Goal: Register for event/course: Sign up to attend an event or enroll in a course

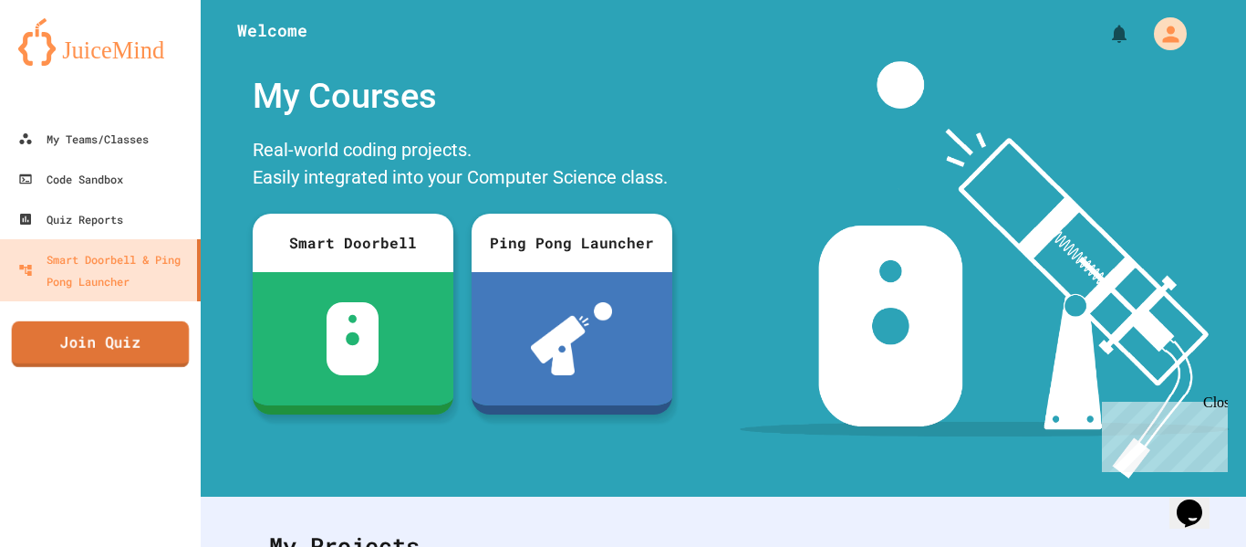
click at [98, 343] on link "Join Quiz" at bounding box center [101, 344] width 178 height 46
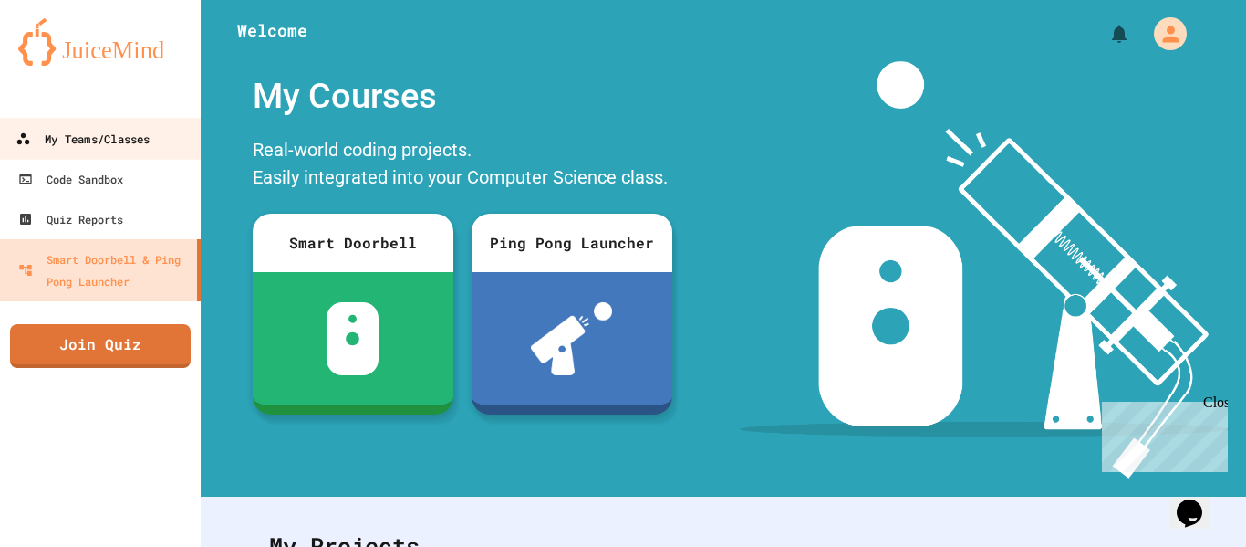
click at [117, 129] on div "My Teams/Classes" at bounding box center [83, 139] width 134 height 23
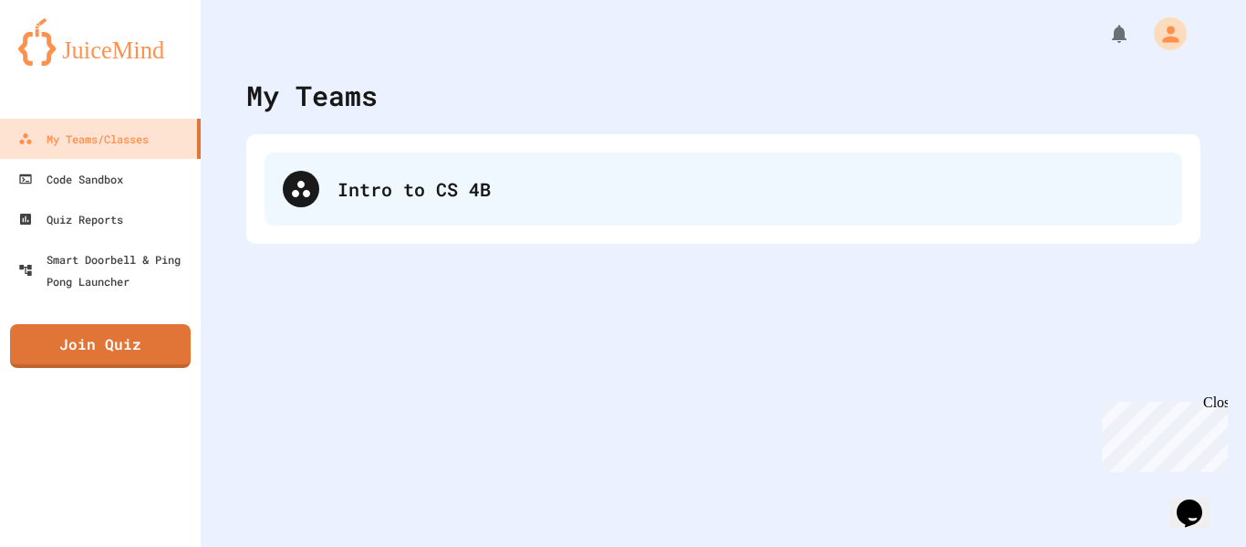
click at [338, 204] on div "Intro to CS 4B" at bounding box center [724, 188] width 918 height 73
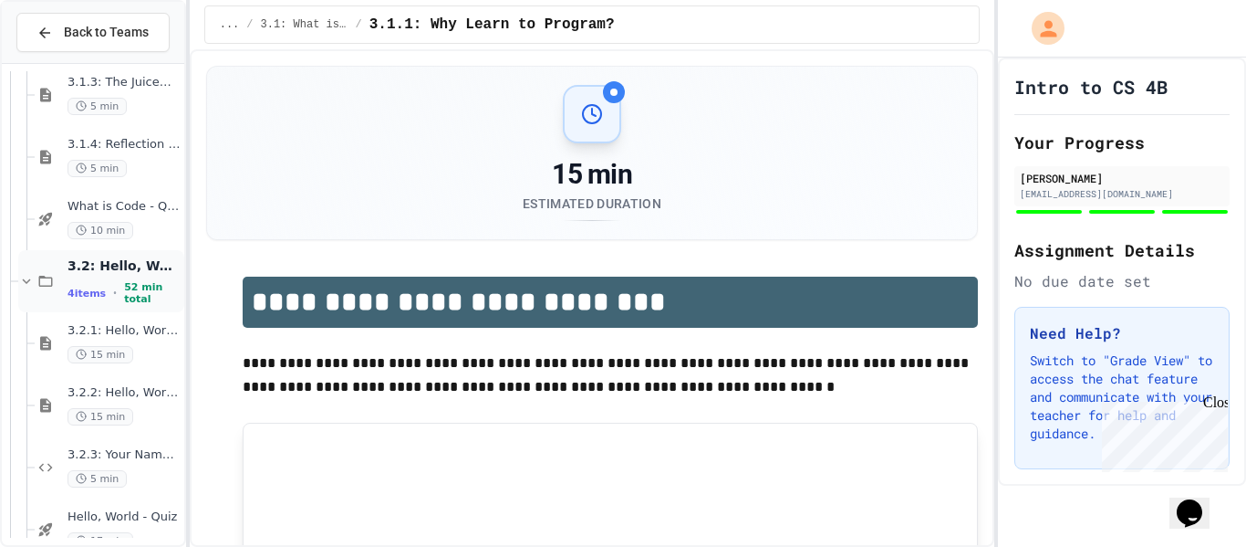
click at [145, 278] on div "3.2: Hello, World! 4 items • 52 min total" at bounding box center [124, 281] width 113 height 48
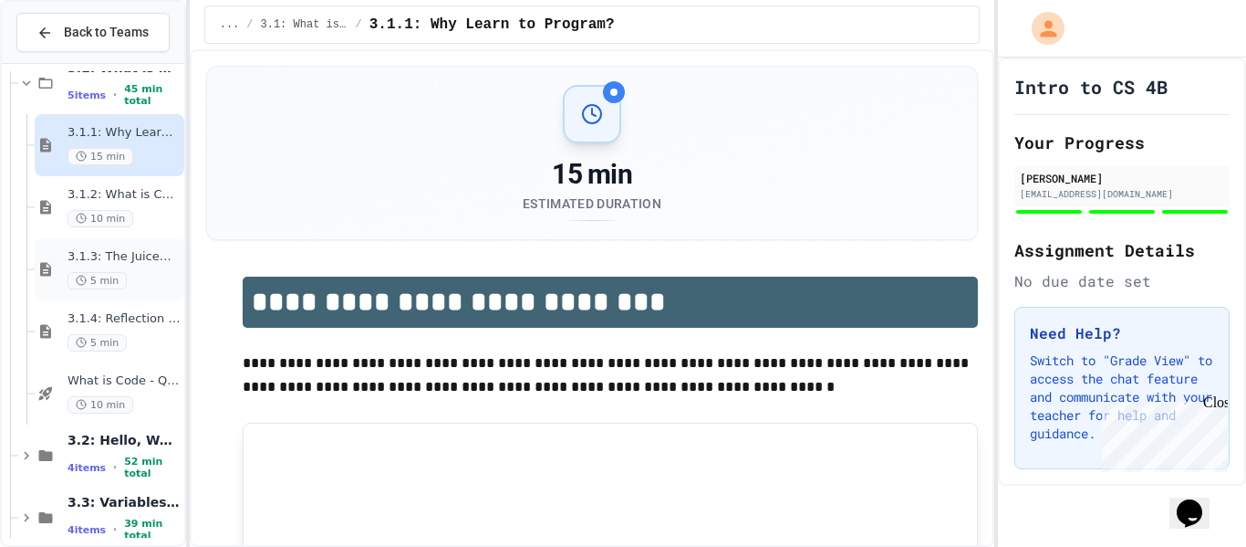
scroll to position [114, 0]
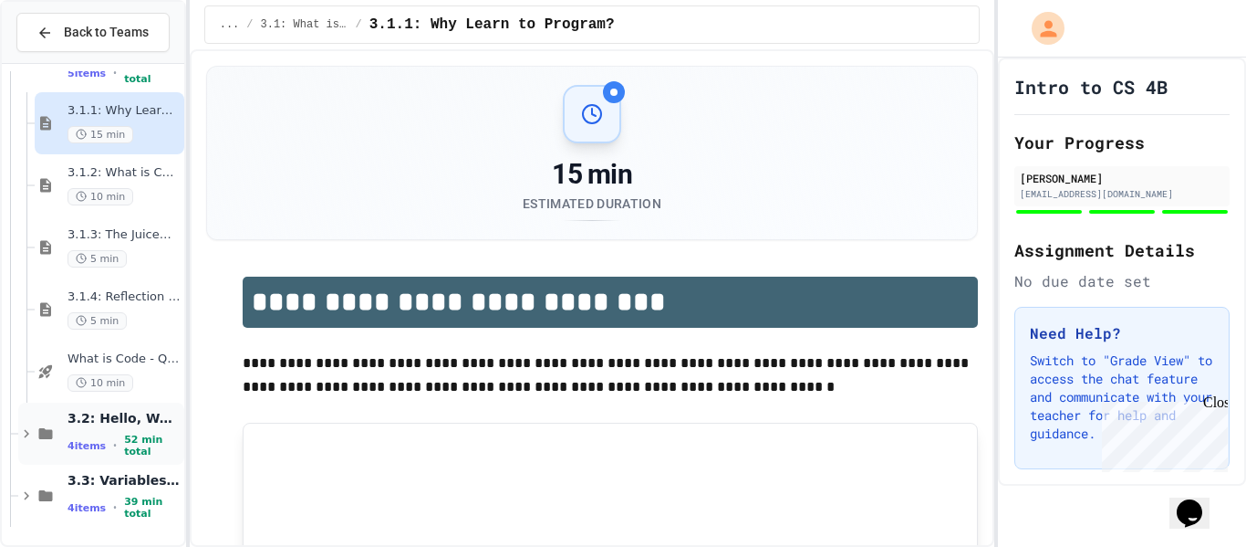
click at [130, 415] on span "3.2: Hello, World!" at bounding box center [124, 418] width 113 height 16
click at [139, 433] on div "3.2: Hello, World! 4 items • 52 min total" at bounding box center [124, 434] width 113 height 48
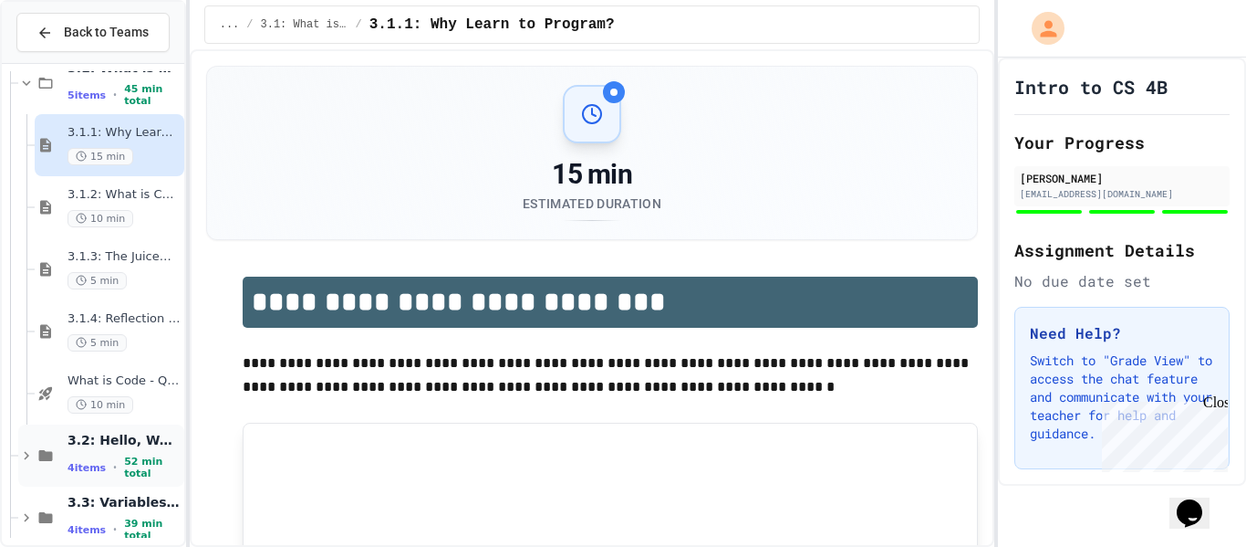
click at [134, 465] on span "52 min total" at bounding box center [152, 467] width 57 height 24
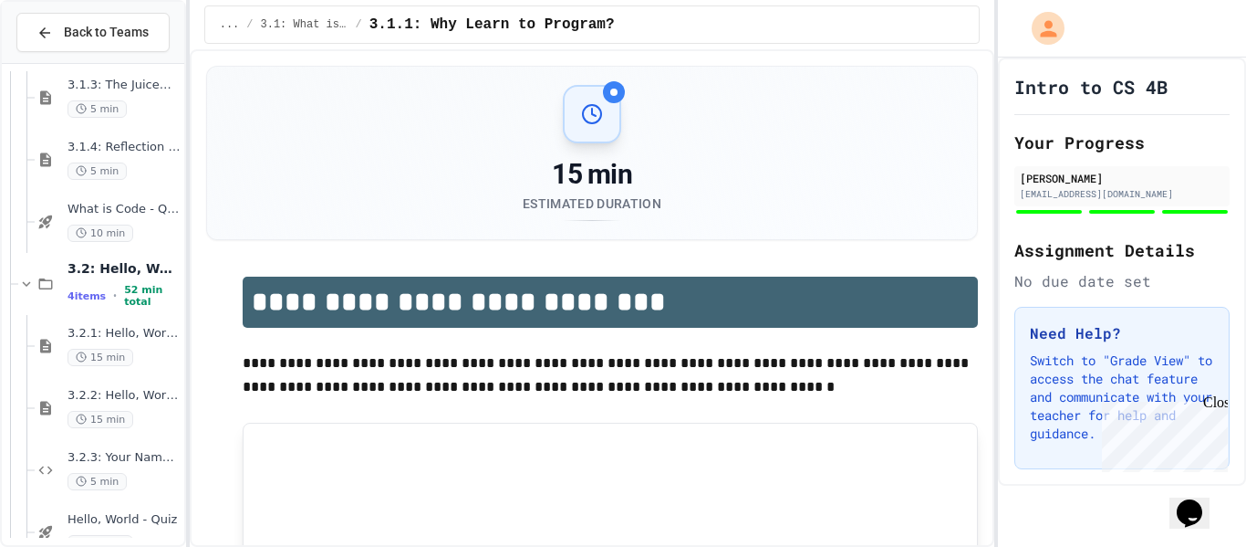
scroll to position [311, 0]
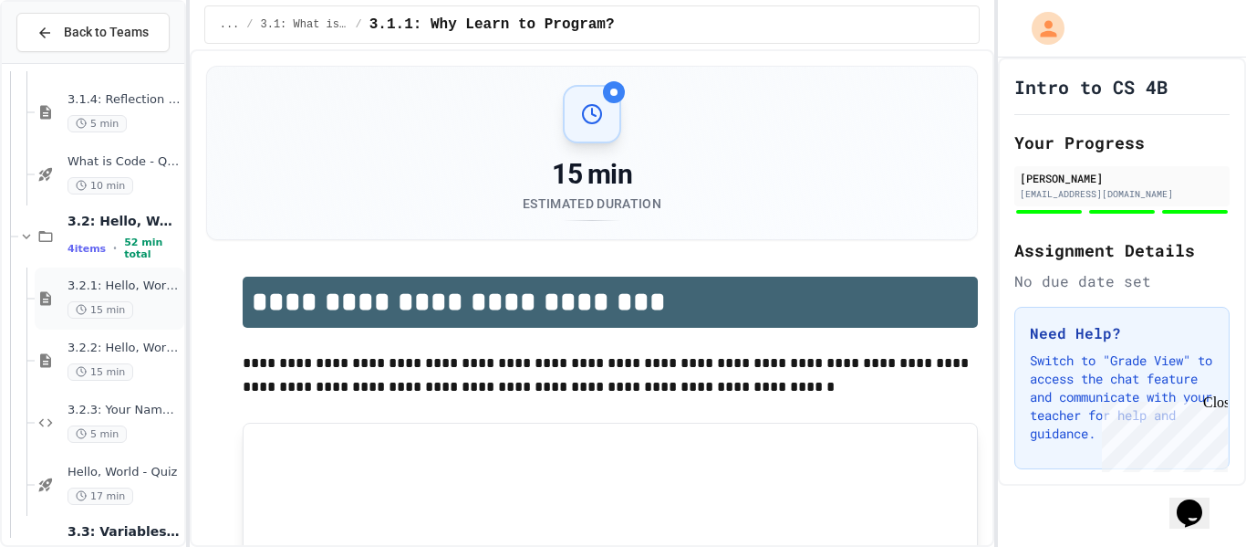
click at [134, 304] on div "15 min" at bounding box center [124, 309] width 113 height 17
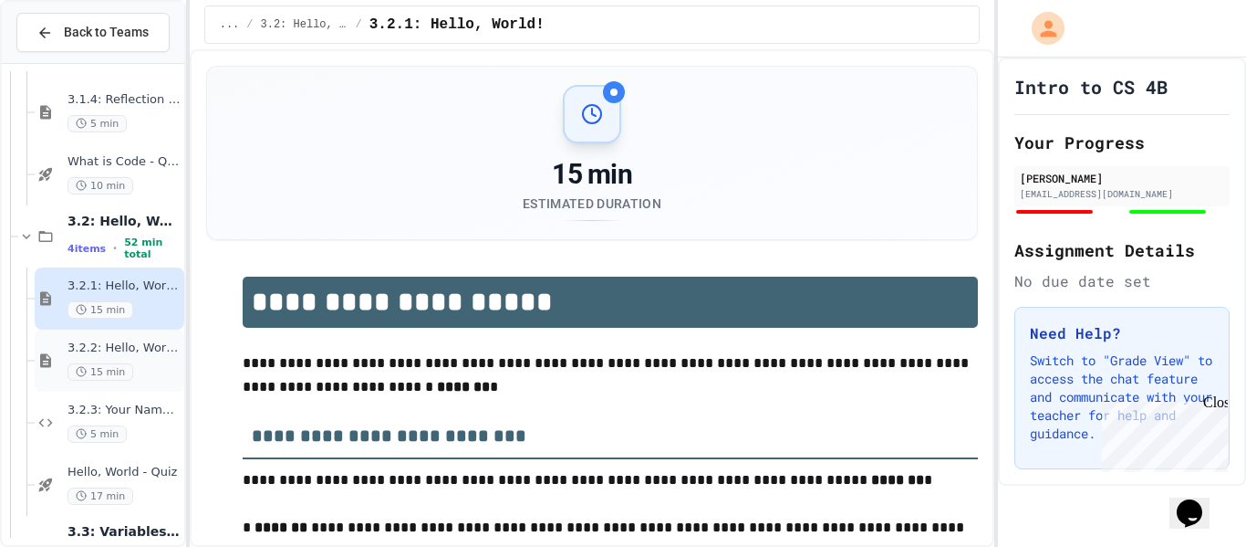
click at [141, 338] on div "3.2.2: Hello, World! - Review 15 min" at bounding box center [110, 360] width 150 height 62
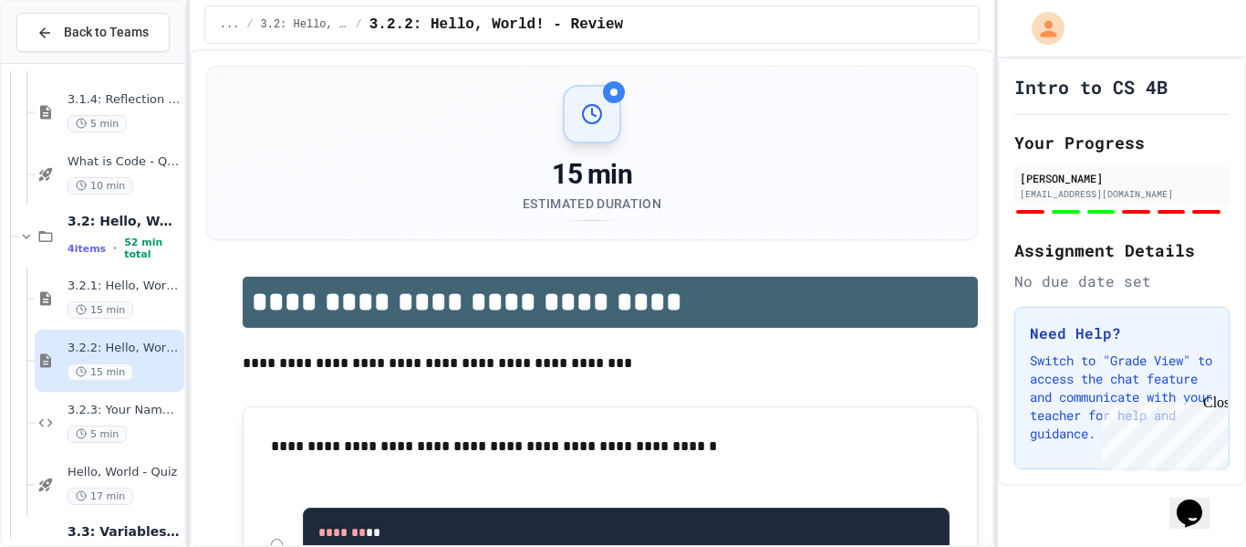
click at [139, 402] on span "3.2.3: Your Name and Favorite Movie" at bounding box center [124, 410] width 113 height 16
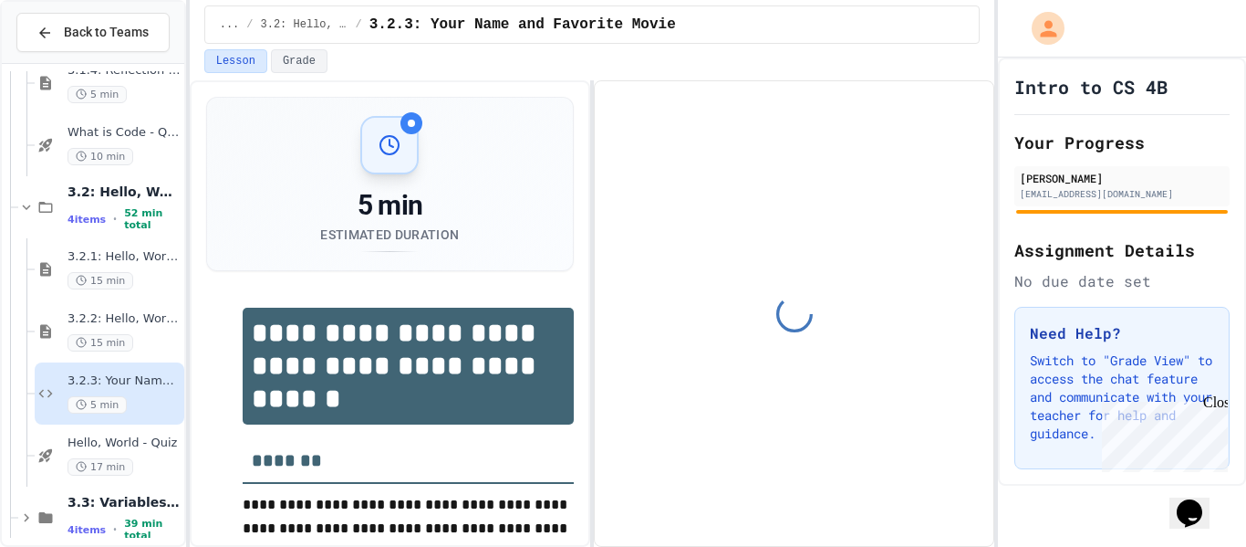
scroll to position [362, 0]
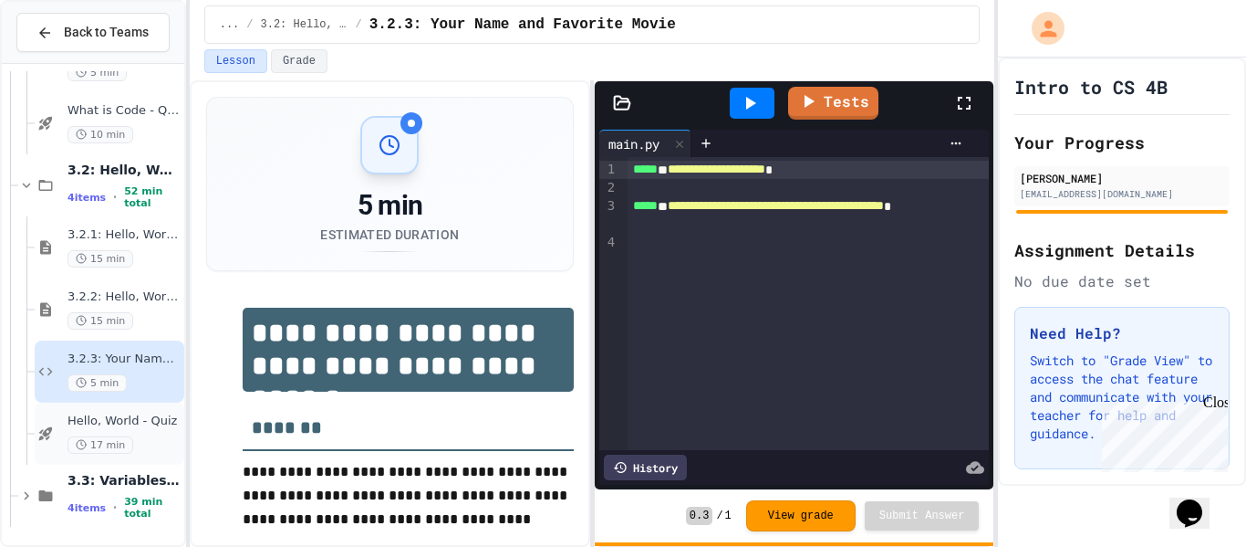
click at [139, 427] on span "Hello, World - Quiz" at bounding box center [124, 421] width 113 height 16
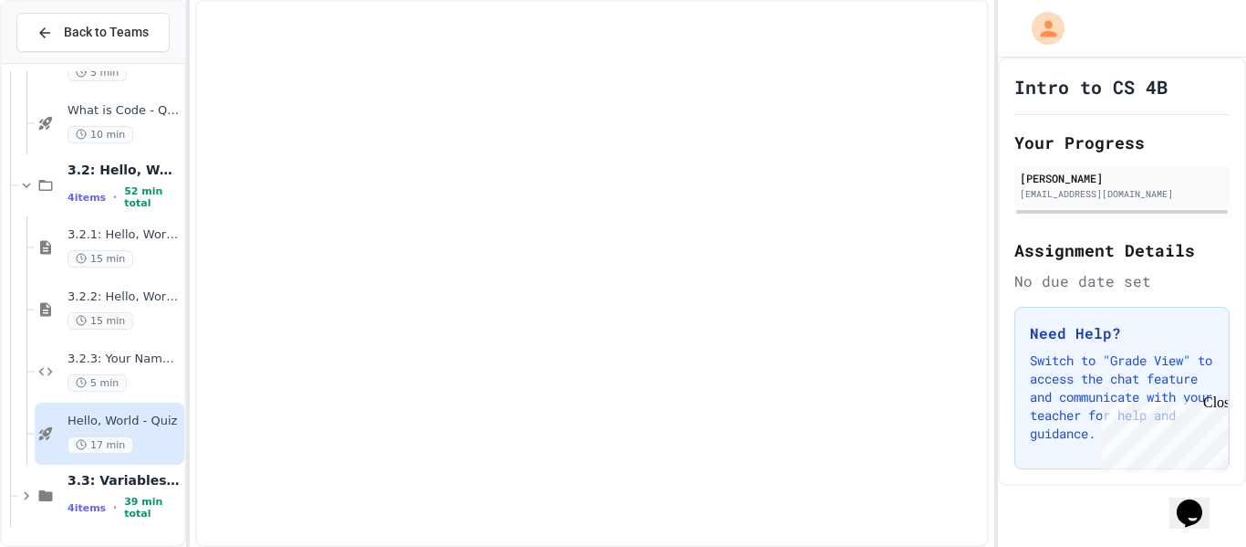
scroll to position [340, 0]
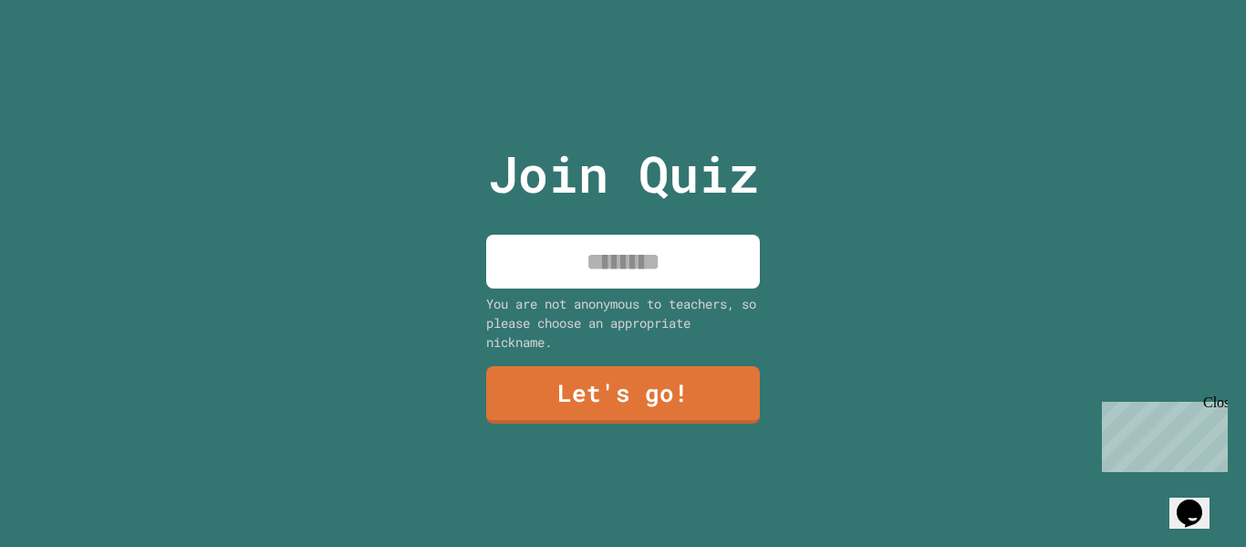
click at [632, 284] on input at bounding box center [623, 262] width 274 height 54
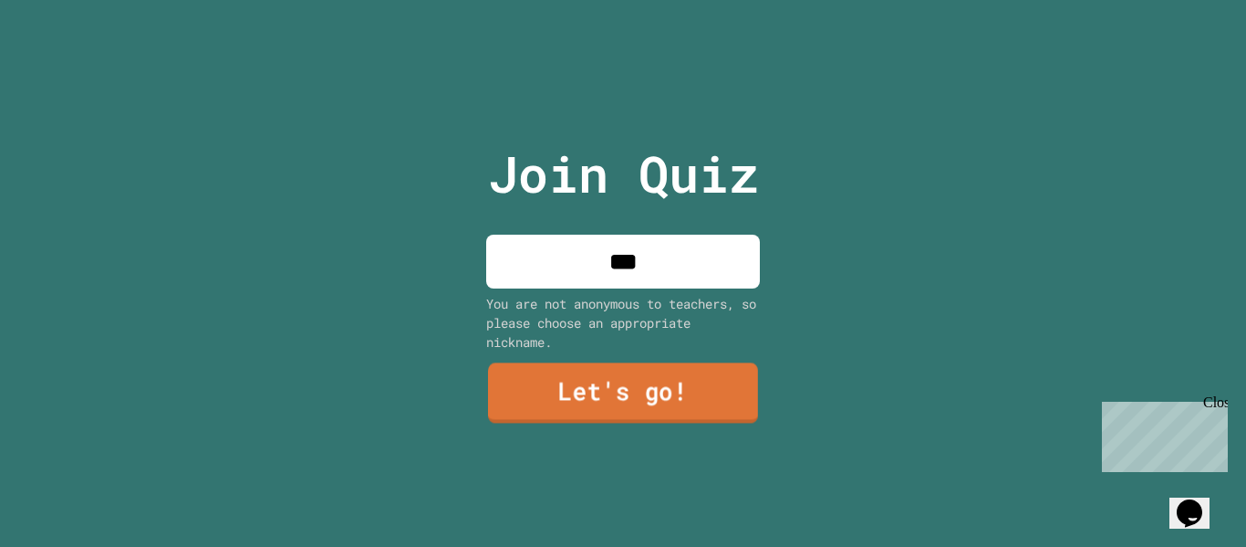
type input "***"
click at [649, 369] on link "Let's go!" at bounding box center [623, 393] width 270 height 60
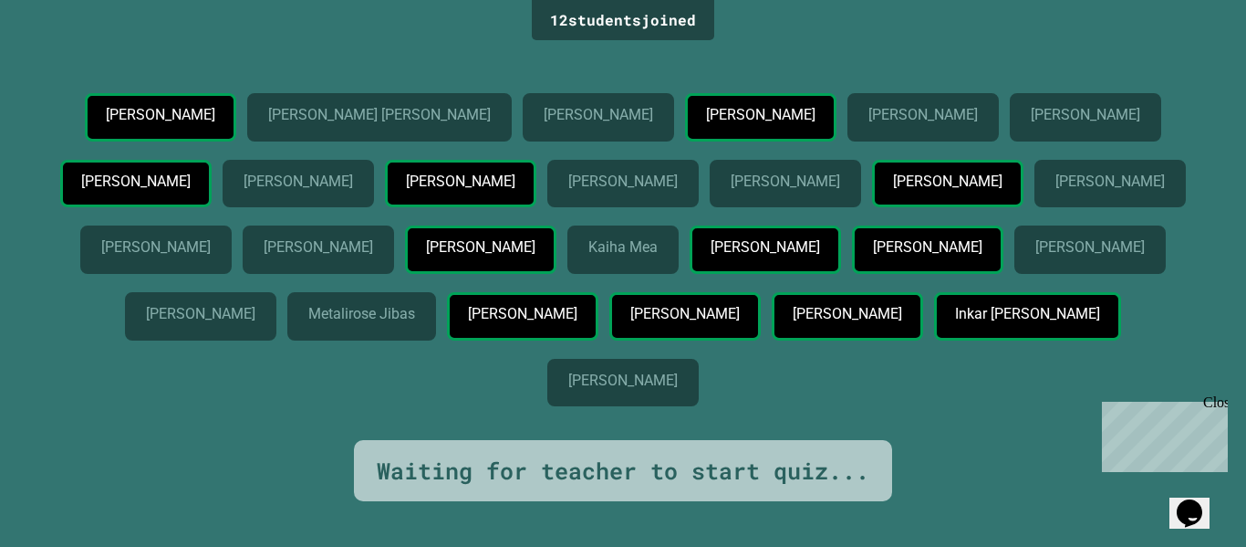
scroll to position [41, 0]
click at [1225, 409] on div "Close" at bounding box center [1215, 405] width 23 height 23
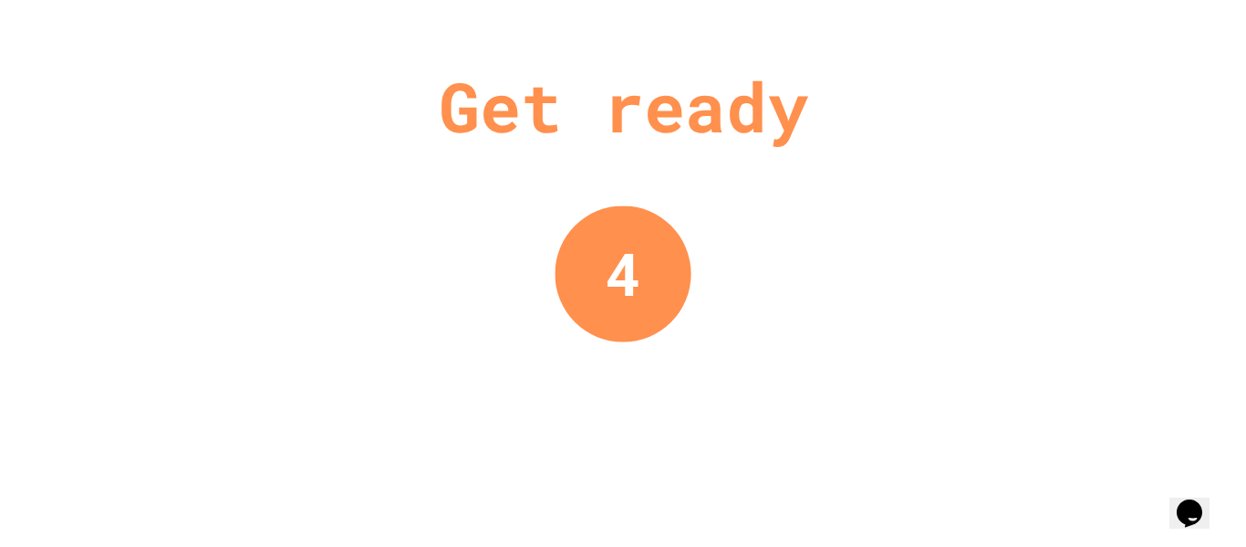
scroll to position [0, 0]
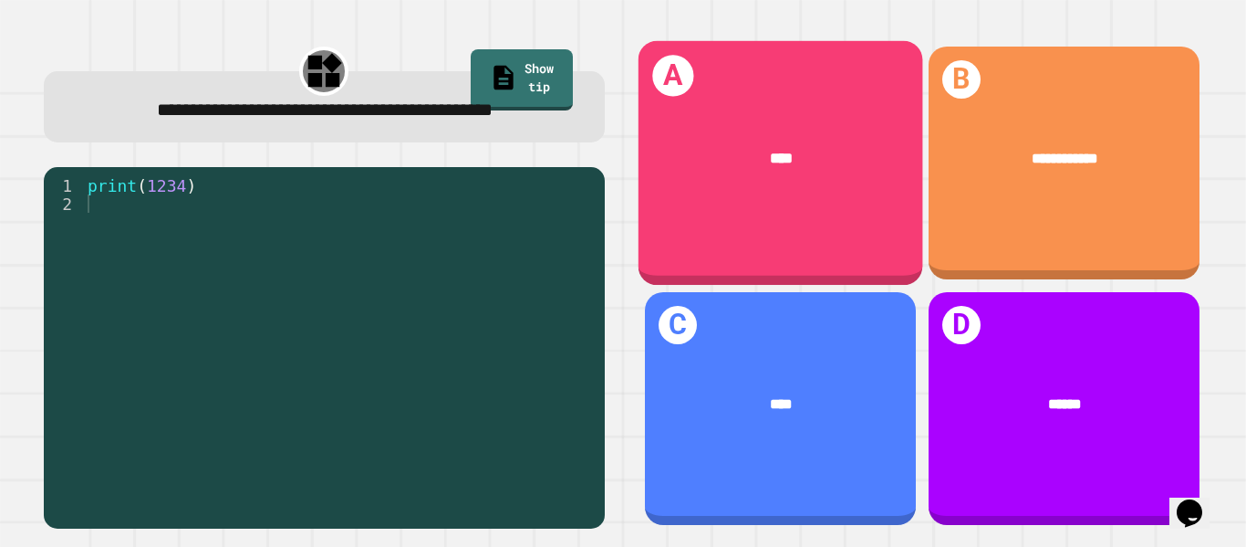
click at [773, 203] on div "A ****" at bounding box center [780, 163] width 285 height 245
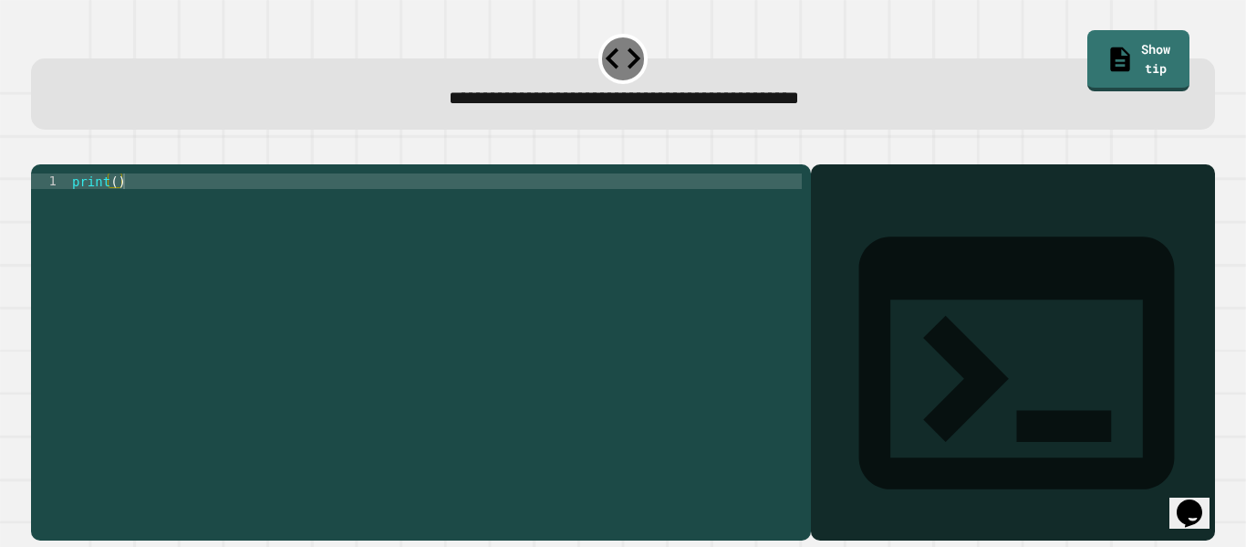
click at [114, 208] on div "print ( )" at bounding box center [435, 343] width 734 height 341
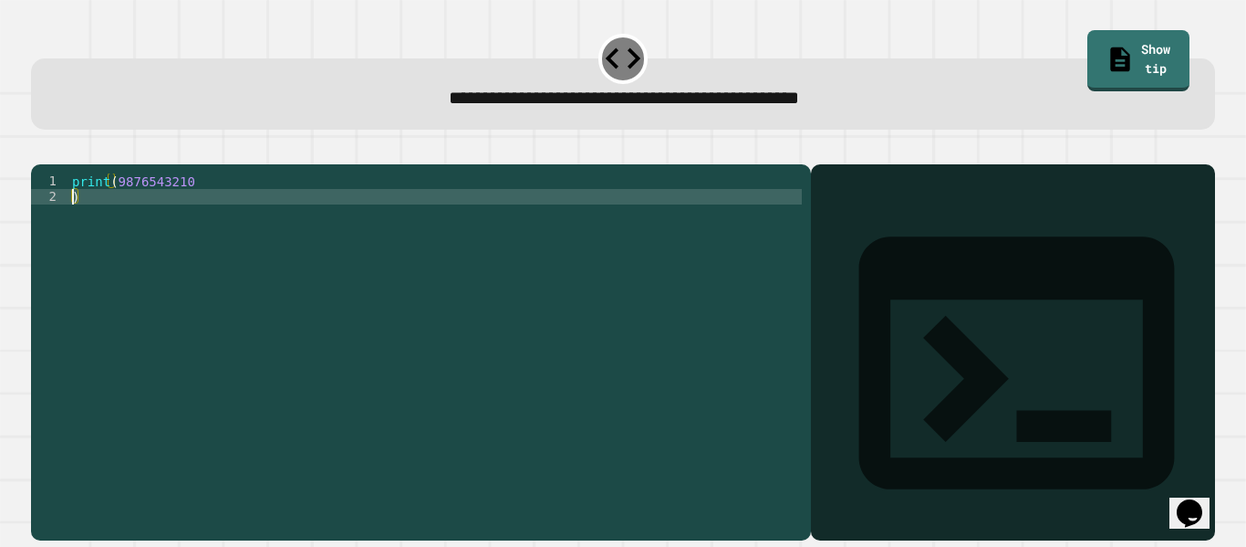
type textarea "*"
click at [40, 150] on button "button" at bounding box center [40, 150] width 0 height 0
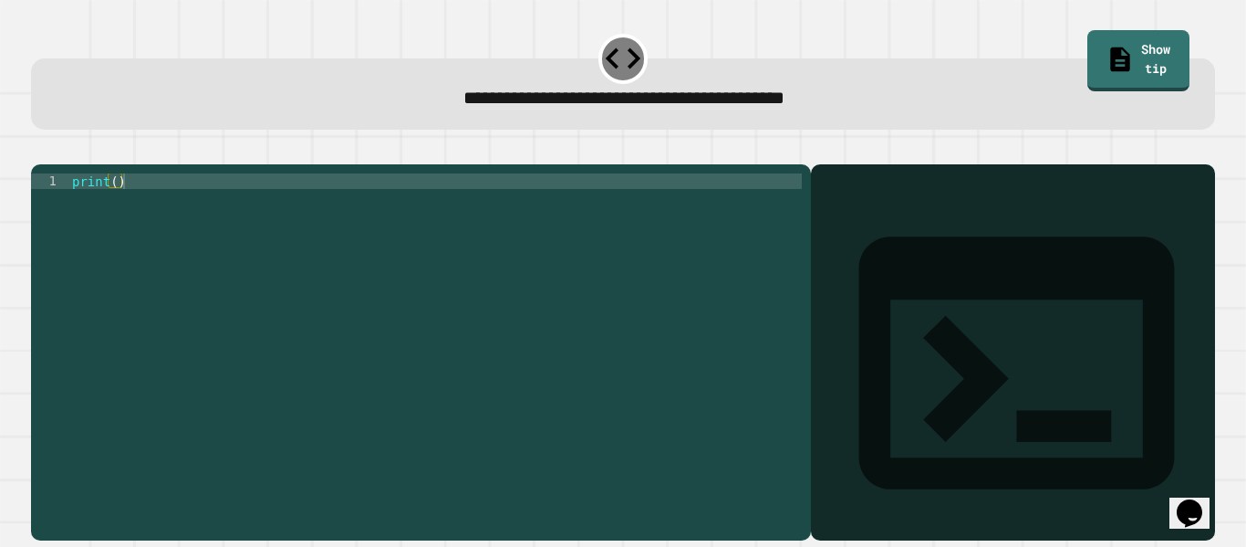
click at [120, 210] on div "print ( )" at bounding box center [435, 343] width 734 height 341
type textarea "**********"
click at [40, 150] on icon "button" at bounding box center [40, 150] width 0 height 0
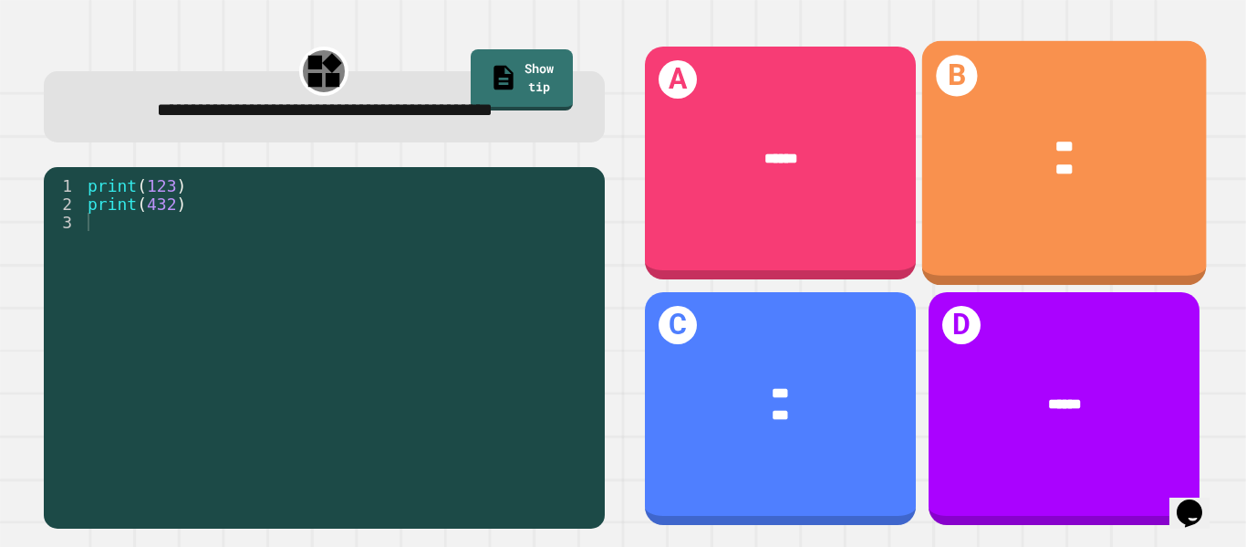
click at [1045, 238] on div "B *** ***" at bounding box center [1064, 163] width 285 height 245
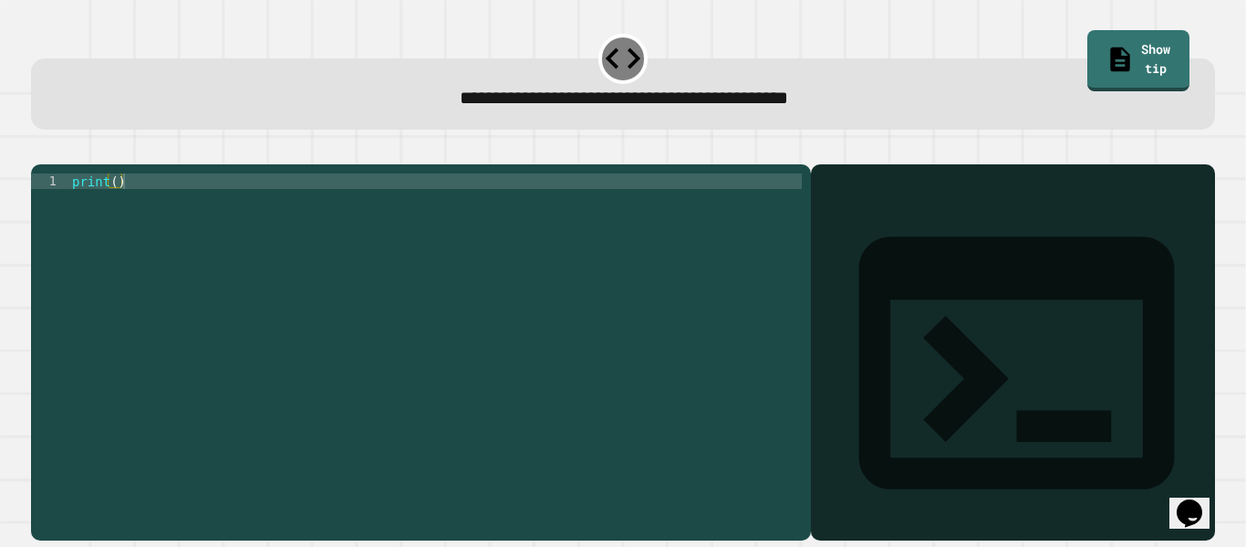
click at [115, 210] on div "print ( )" at bounding box center [435, 343] width 734 height 341
type textarea "**********"
click at [57, 162] on icon "button" at bounding box center [52, 160] width 10 height 13
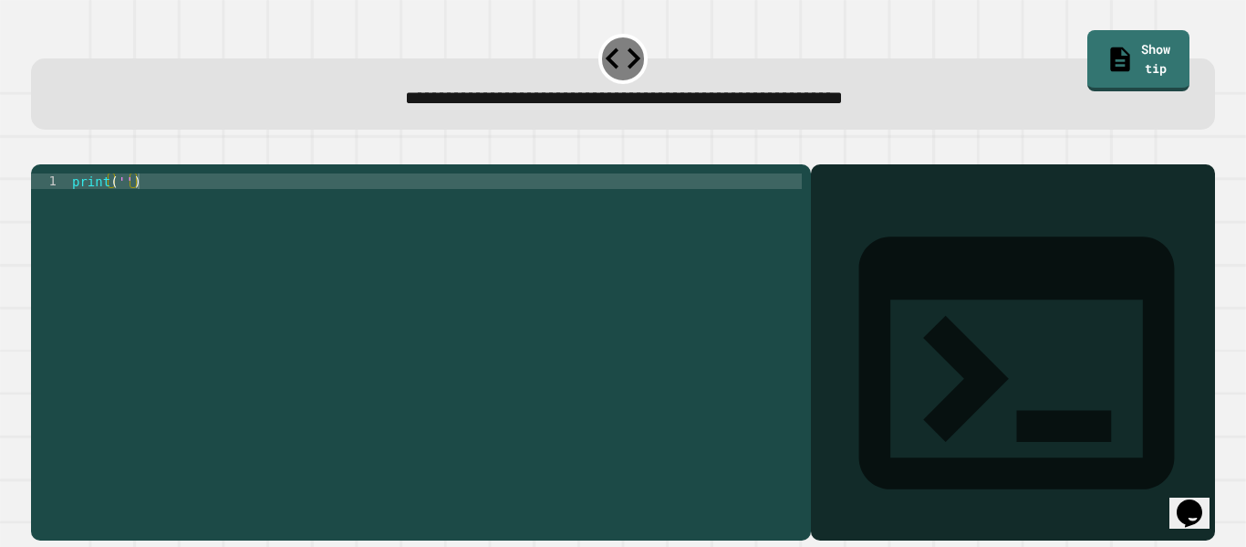
click at [122, 199] on div "print ( '' )" at bounding box center [435, 343] width 734 height 341
click at [40, 150] on icon "button" at bounding box center [40, 150] width 0 height 0
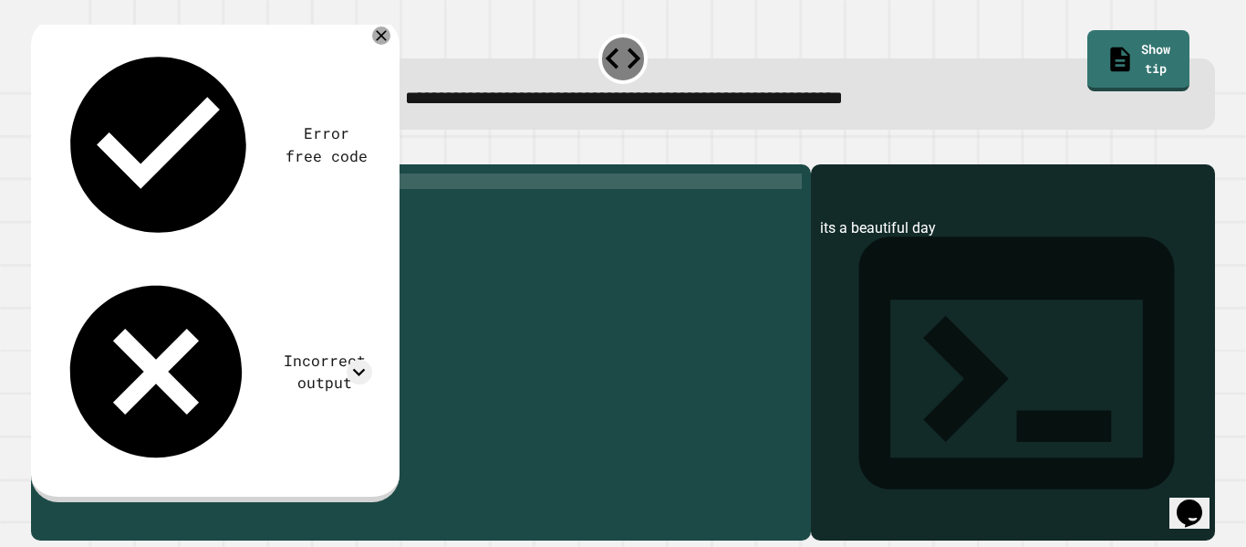
click at [137, 210] on div "print ( 'its a beautiful day' )" at bounding box center [435, 343] width 734 height 341
click at [40, 150] on button "button" at bounding box center [40, 150] width 0 height 0
click at [145, 204] on div "print ( 'it´s a beautiful day' )" at bounding box center [435, 343] width 734 height 341
drag, startPoint x: 524, startPoint y: 93, endPoint x: 509, endPoint y: 89, distance: 15.3
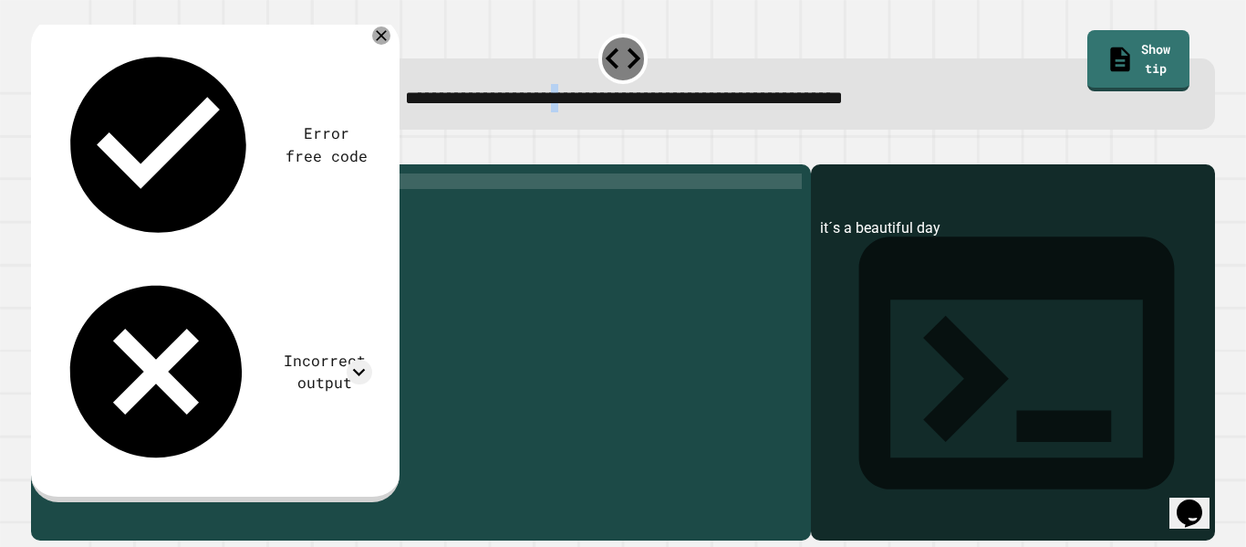
click at [509, 89] on span "**********" at bounding box center [624, 98] width 438 height 18
copy span "*"
click at [138, 206] on div "print ( 'its a beautiful day' )" at bounding box center [435, 343] width 734 height 341
paste textarea "*"
click at [40, 150] on icon "button" at bounding box center [40, 150] width 0 height 0
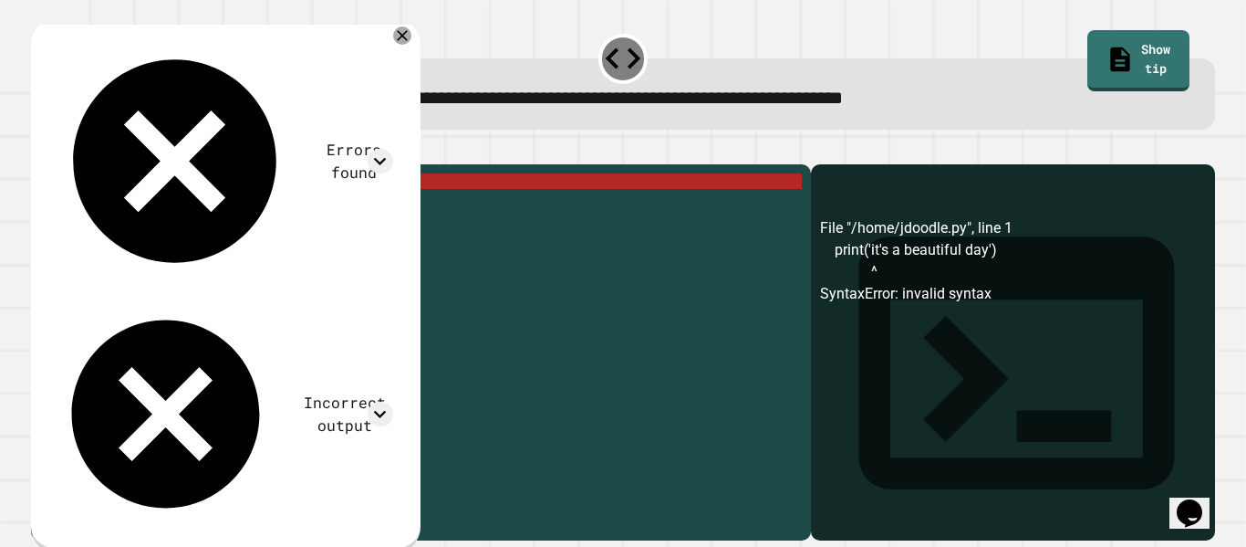
click at [143, 206] on div "print ( 'it' s a beautiful day ')" at bounding box center [435, 343] width 734 height 341
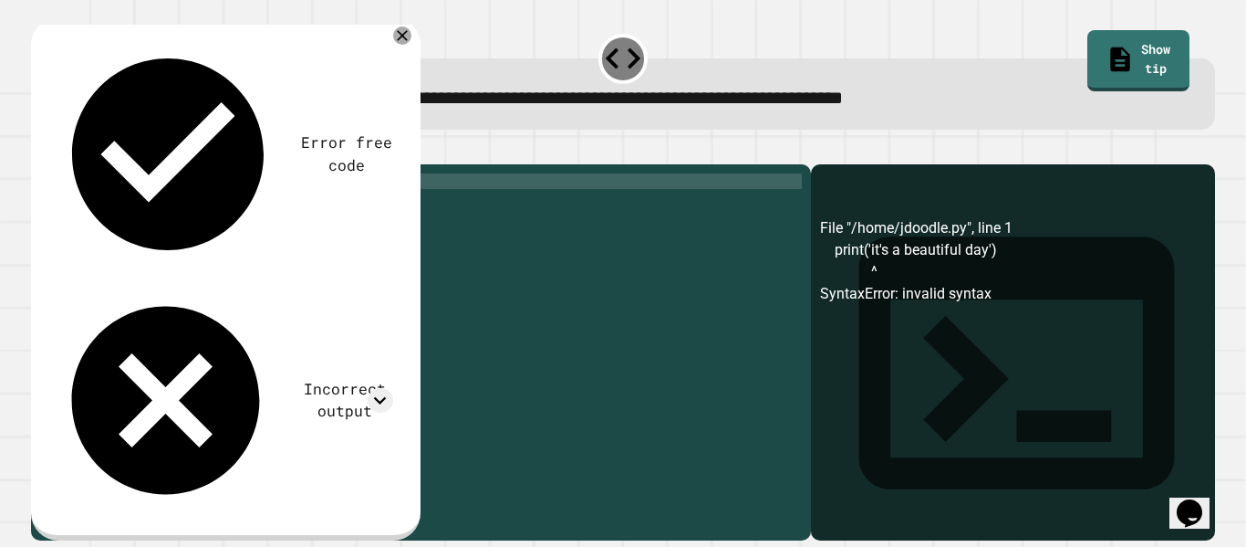
click at [40, 150] on icon "button" at bounding box center [40, 150] width 0 height 0
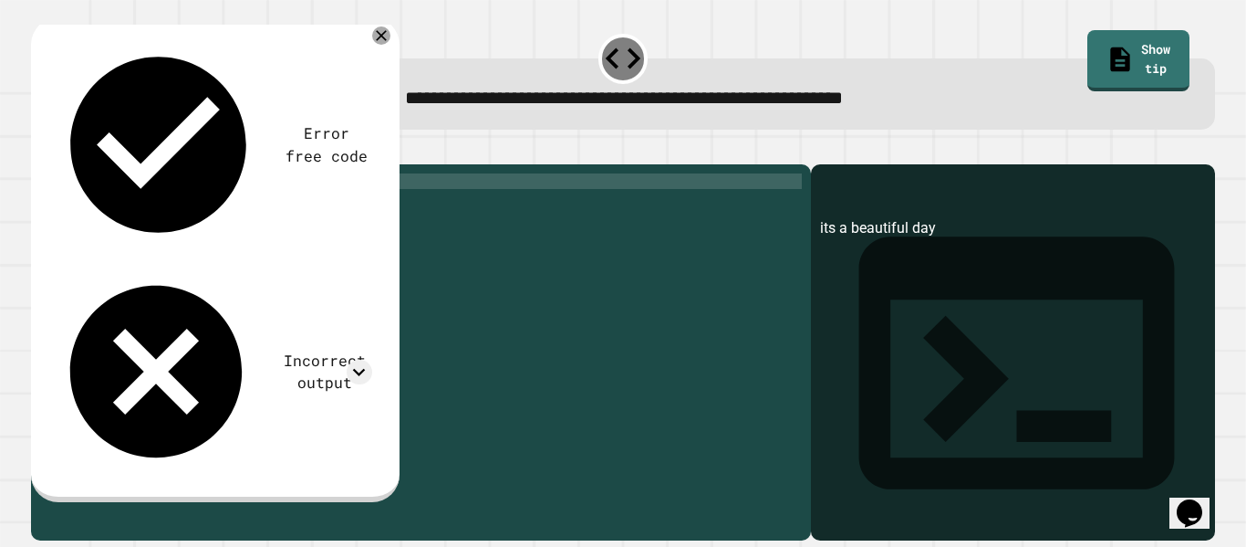
click at [141, 213] on div "print ( 'its a beautiful day' )" at bounding box center [435, 343] width 734 height 341
click at [57, 163] on icon "button" at bounding box center [52, 160] width 10 height 13
click at [146, 206] on div "print ( 'it´s a beautiful day' )" at bounding box center [435, 343] width 734 height 341
click at [140, 209] on div "print ( 'its a beautiful day' )" at bounding box center [435, 343] width 734 height 341
click at [383, 38] on icon at bounding box center [381, 36] width 22 height 22
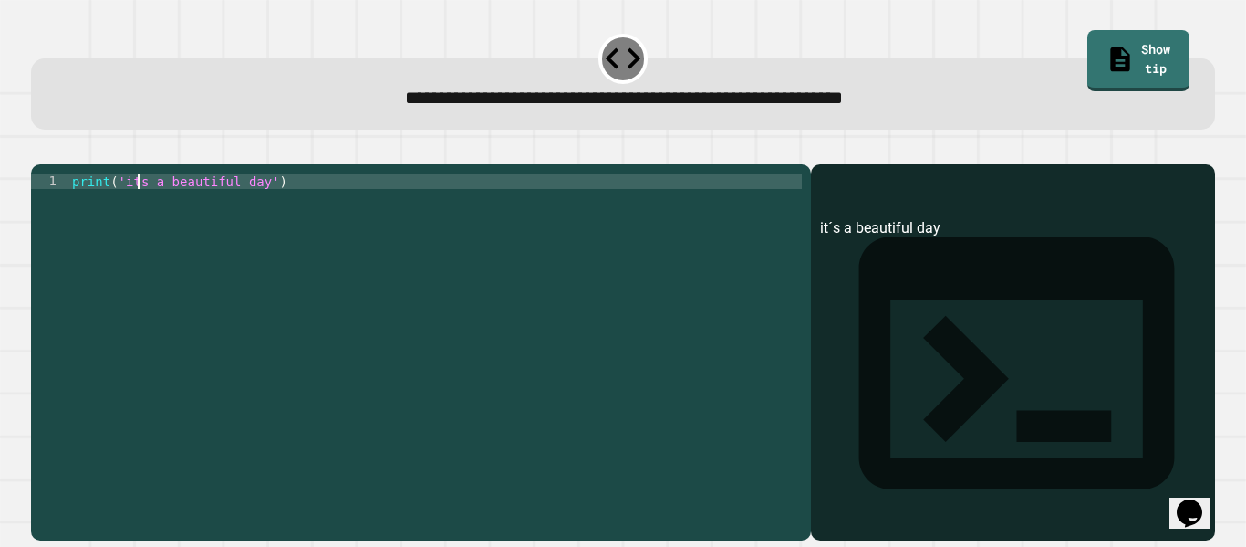
click at [139, 202] on div "print ( 'its a beautiful day' )" at bounding box center [435, 343] width 734 height 341
type textarea "**********"
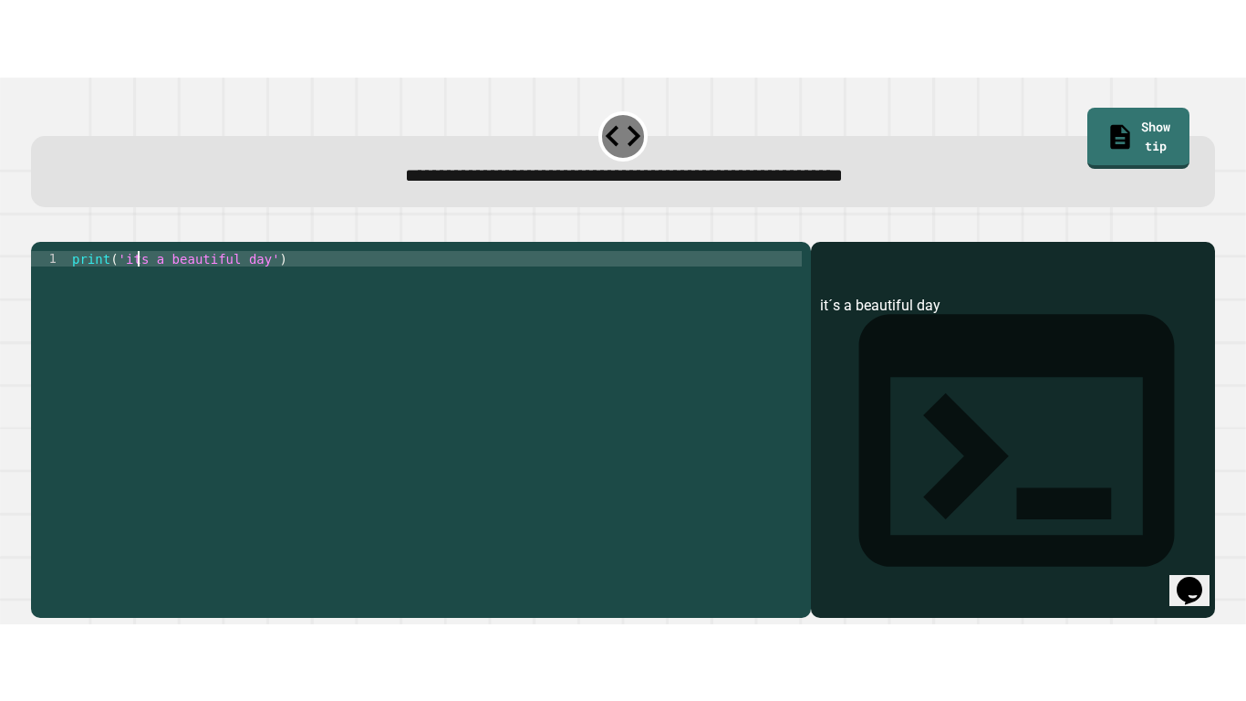
scroll to position [0, 10]
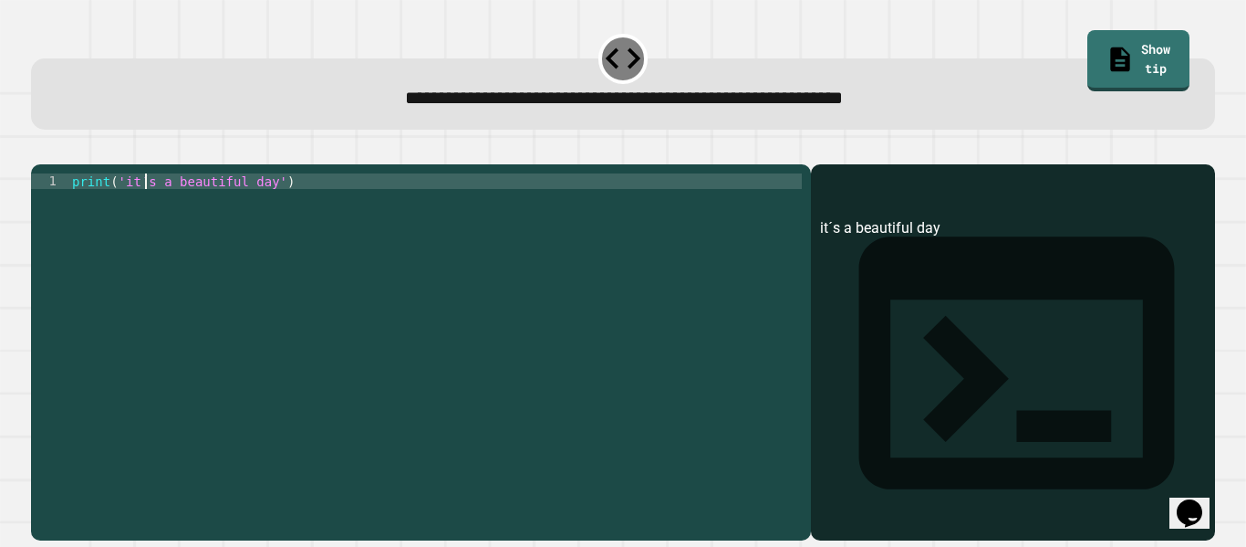
click at [120, 203] on div "print ( 'it´s a beautiful day' )" at bounding box center [435, 343] width 734 height 341
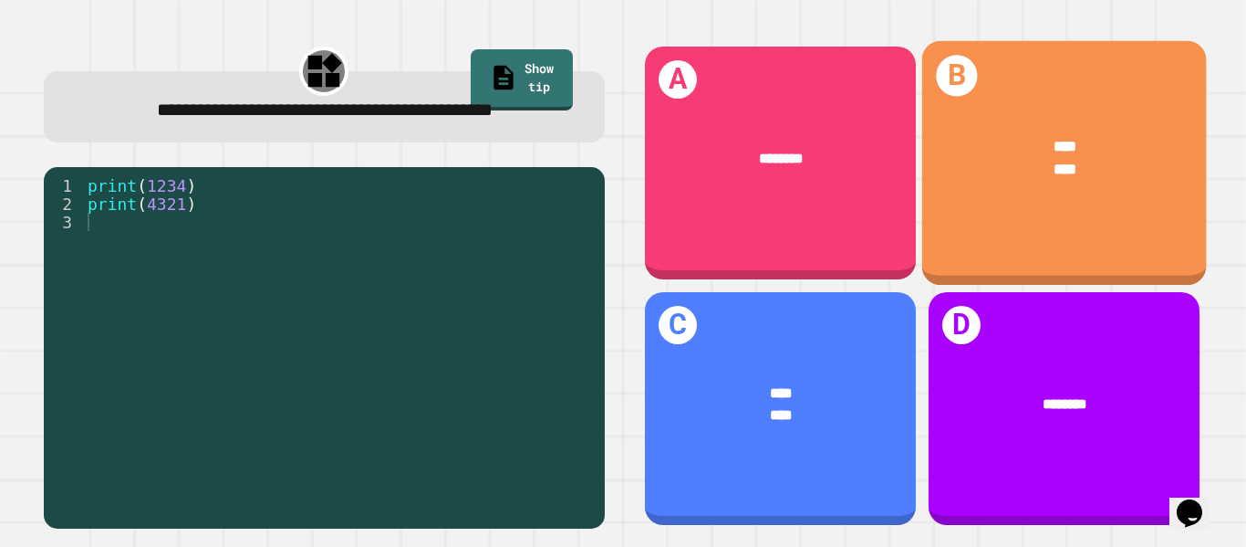
click at [1023, 199] on div "**** ****" at bounding box center [1064, 158] width 285 height 108
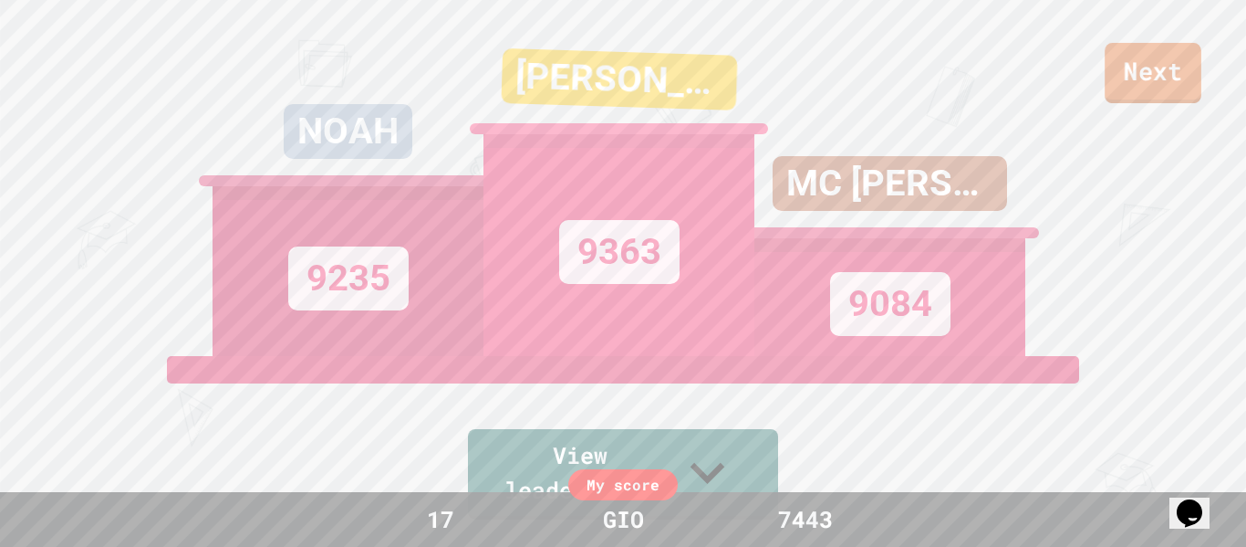
click at [1136, 61] on link "Next" at bounding box center [1153, 73] width 97 height 60
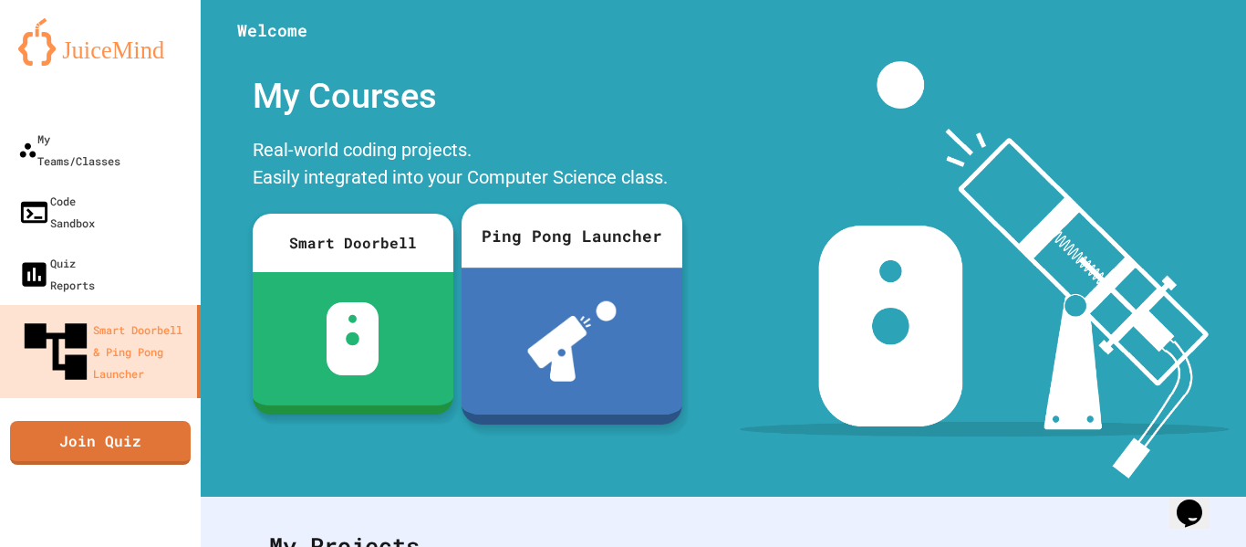
click at [614, 391] on div at bounding box center [572, 340] width 221 height 147
